Goal: Information Seeking & Learning: Learn about a topic

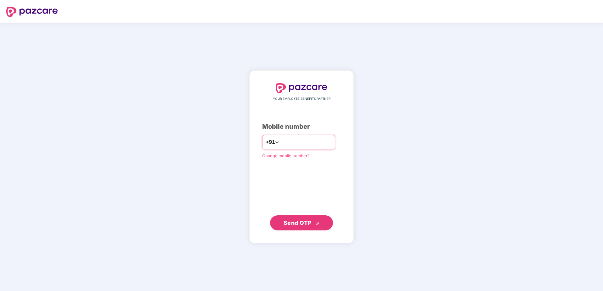
type input "**********"
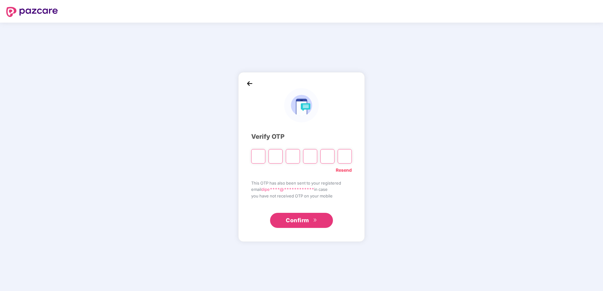
type input "*"
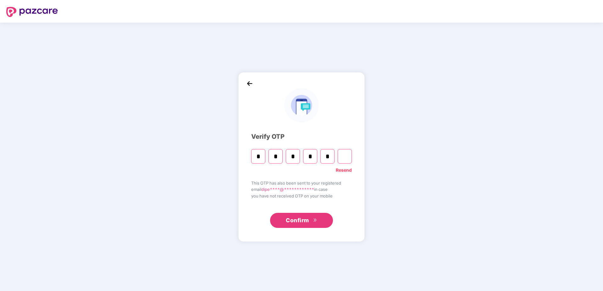
type input "*"
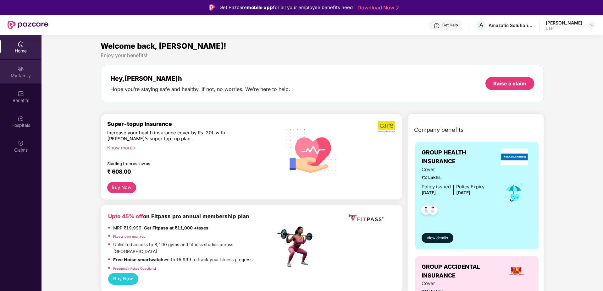
click at [19, 71] on img at bounding box center [21, 69] width 6 height 6
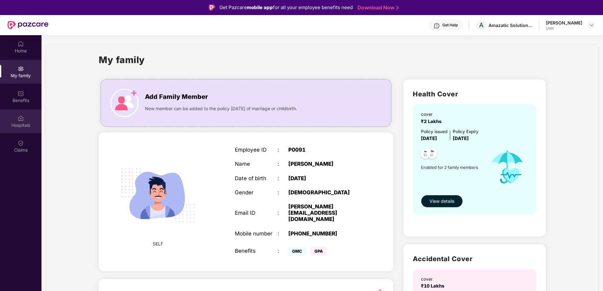
click at [15, 124] on div "Hospitals" at bounding box center [20, 125] width 41 height 6
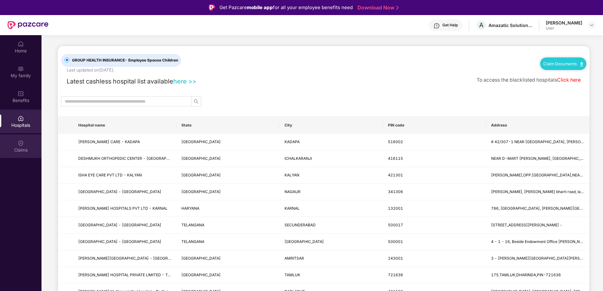
click at [27, 148] on div "Claims" at bounding box center [20, 150] width 41 height 6
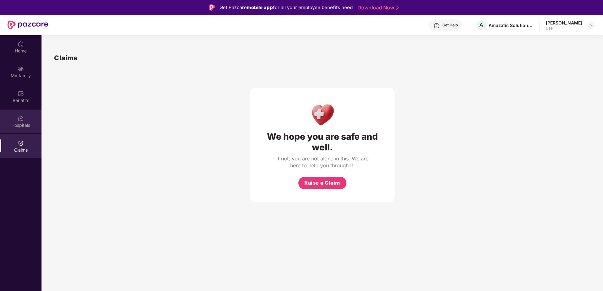
click at [23, 123] on div "Hospitals" at bounding box center [20, 125] width 41 height 6
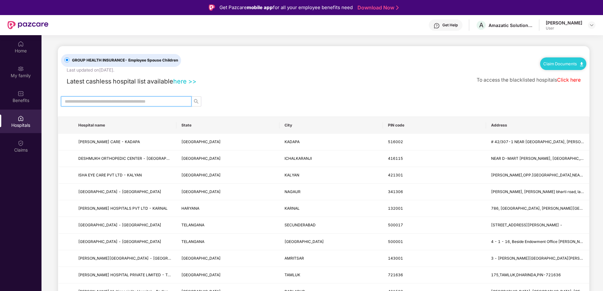
click at [114, 104] on input "text" at bounding box center [124, 101] width 118 height 7
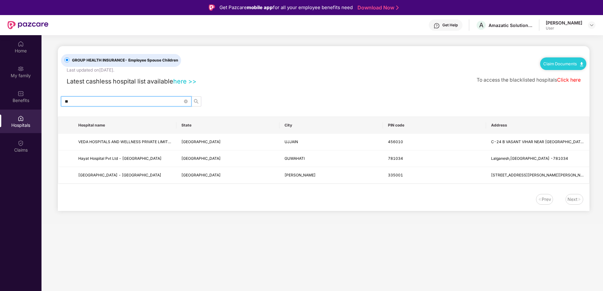
type input "*"
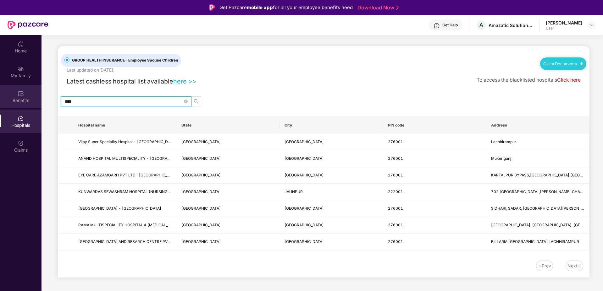
type input "****"
click at [22, 101] on div "Benefits" at bounding box center [20, 100] width 41 height 6
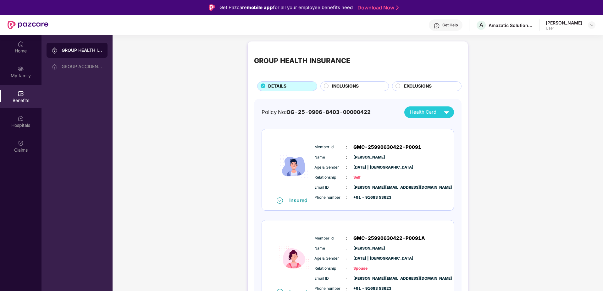
click at [351, 85] on span "INCLUSIONS" at bounding box center [345, 86] width 27 height 7
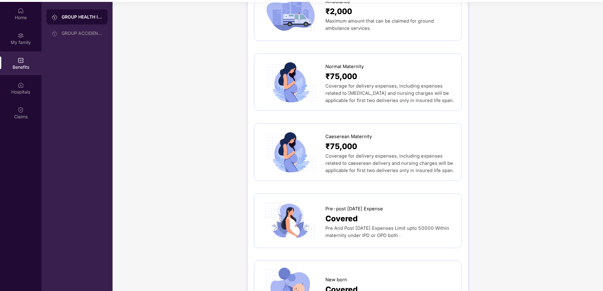
scroll to position [605, 0]
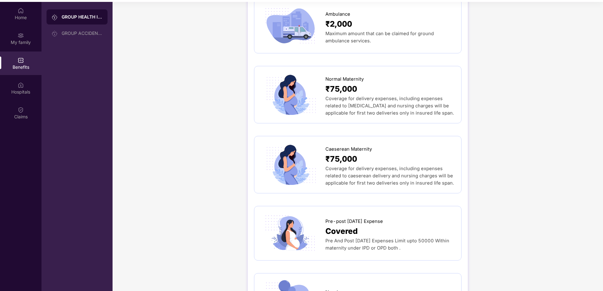
click at [344, 238] on div "Pre And Post Natal Expenses Limit upto 50000 Within maternity under IPD or OPD …" at bounding box center [389, 245] width 129 height 14
click at [288, 228] on img at bounding box center [289, 233] width 59 height 41
click at [369, 96] on span "Coverage for delivery expenses, including expenses related to normal delivery a…" at bounding box center [389, 106] width 129 height 20
click at [346, 166] on span "Coverage for delivery expenses, including expenses related to caeserean deliver…" at bounding box center [389, 176] width 129 height 20
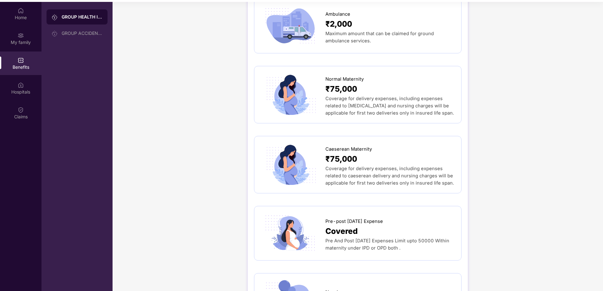
click at [346, 166] on span "Coverage for delivery expenses, including expenses related to caeserean deliver…" at bounding box center [389, 176] width 129 height 20
click at [308, 156] on img at bounding box center [289, 164] width 59 height 41
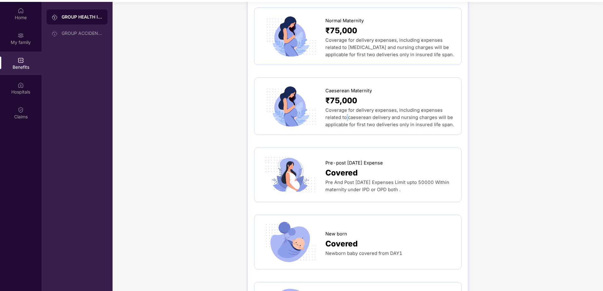
scroll to position [663, 0]
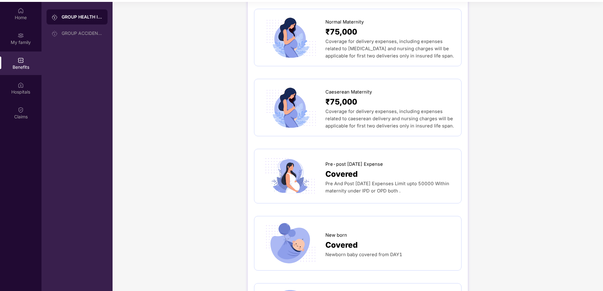
click at [324, 156] on div at bounding box center [292, 176] width 65 height 41
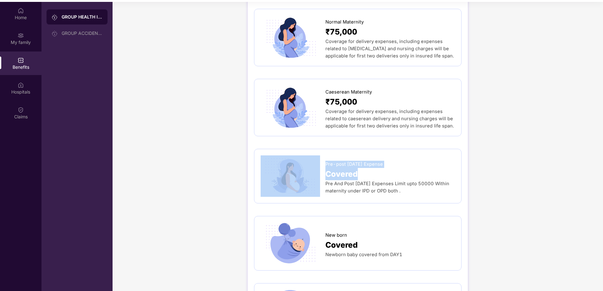
drag, startPoint x: 324, startPoint y: 150, endPoint x: 354, endPoint y: 157, distance: 31.5
click at [354, 157] on div "Pre-post Natal Expense Covered Pre And Post Natal Expenses Limit upto 50000 Wit…" at bounding box center [357, 176] width 194 height 41
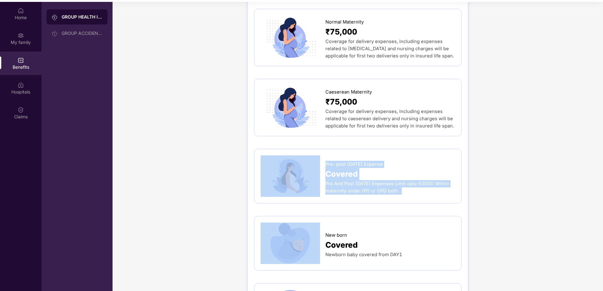
copy div "Pre-post Natal Expense Covered Pre And Post Natal Expenses Limit upto 50000 Wit…"
click at [410, 168] on div "Covered" at bounding box center [389, 174] width 129 height 12
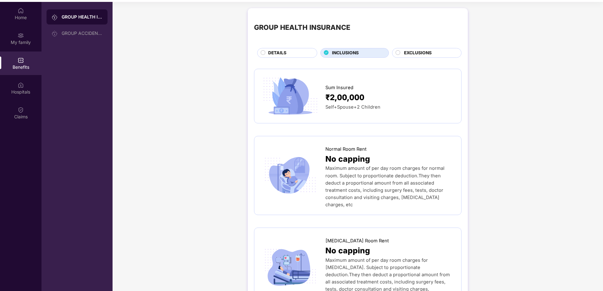
scroll to position [0, 0]
click at [22, 116] on div "Claims" at bounding box center [20, 117] width 41 height 6
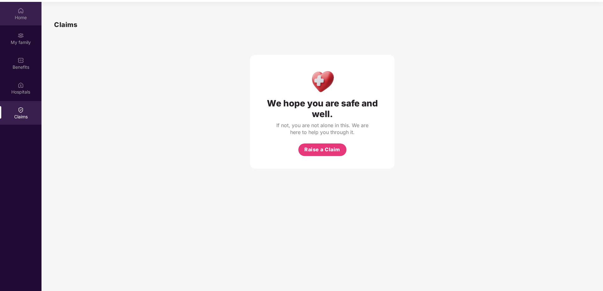
click at [20, 14] on img at bounding box center [21, 11] width 6 height 6
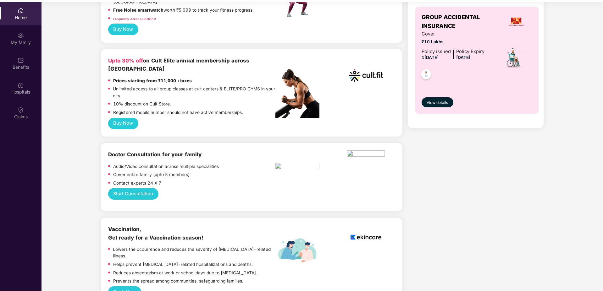
scroll to position [213, 0]
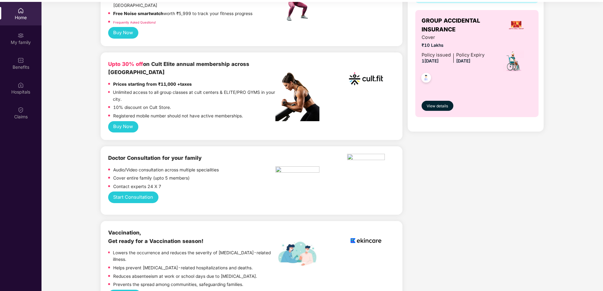
click at [196, 175] on div "Cover entire family (upto 5 members)" at bounding box center [191, 179] width 167 height 8
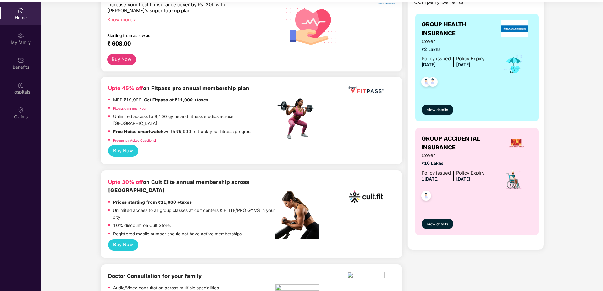
scroll to position [0, 0]
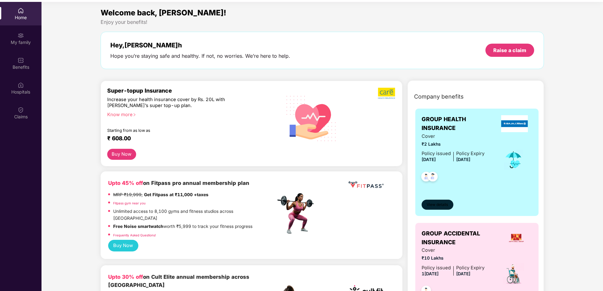
click at [438, 205] on span "View details" at bounding box center [436, 205] width 21 height 6
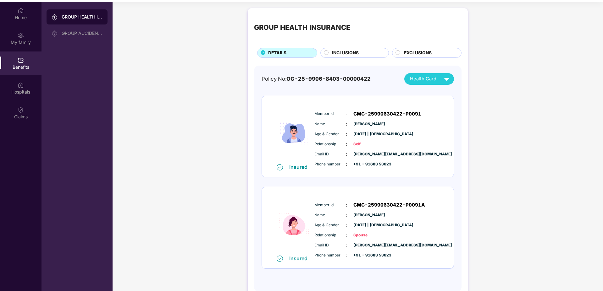
click at [355, 54] on span "INCLUSIONS" at bounding box center [345, 53] width 27 height 7
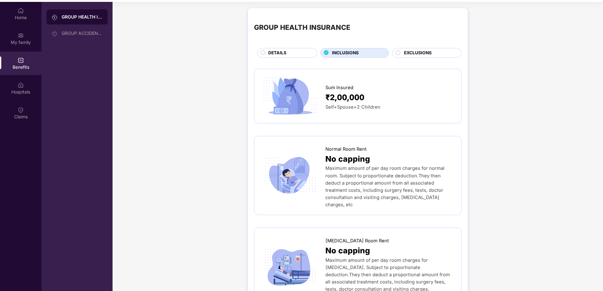
click at [419, 52] on span "EXCLUSIONS" at bounding box center [418, 53] width 28 height 7
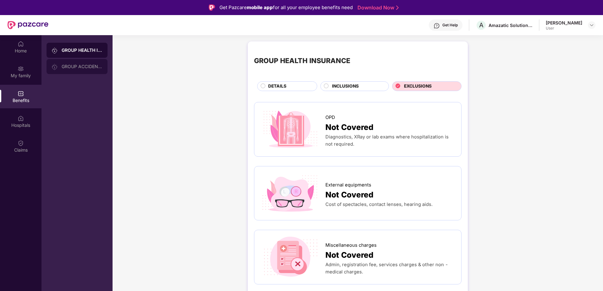
click at [78, 66] on div "GROUP ACCIDENTAL INSURANCE" at bounding box center [82, 66] width 41 height 5
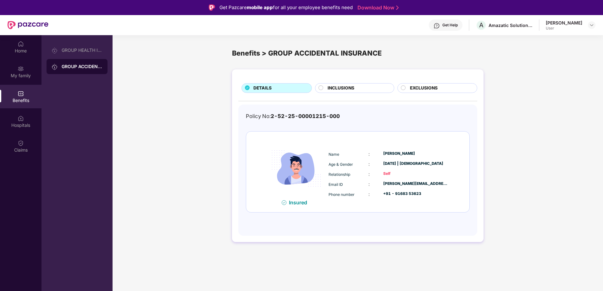
click at [349, 82] on div "DETAILS INCLUSIONS EXCLUSIONS Policy No: 2-52-25-00001215-000 Insured Name : Di…" at bounding box center [357, 155] width 251 height 172
click at [344, 84] on div "INCLUSIONS" at bounding box center [354, 88] width 79 height 10
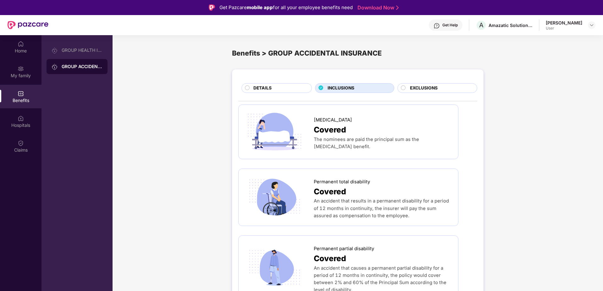
click at [427, 89] on span "EXCLUSIONS" at bounding box center [424, 88] width 28 height 7
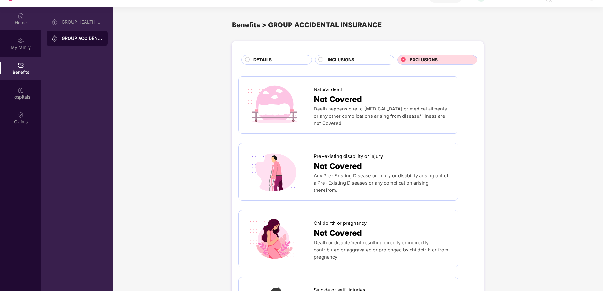
click at [23, 20] on div "Home" at bounding box center [20, 22] width 41 height 6
